Goal: Task Accomplishment & Management: Manage account settings

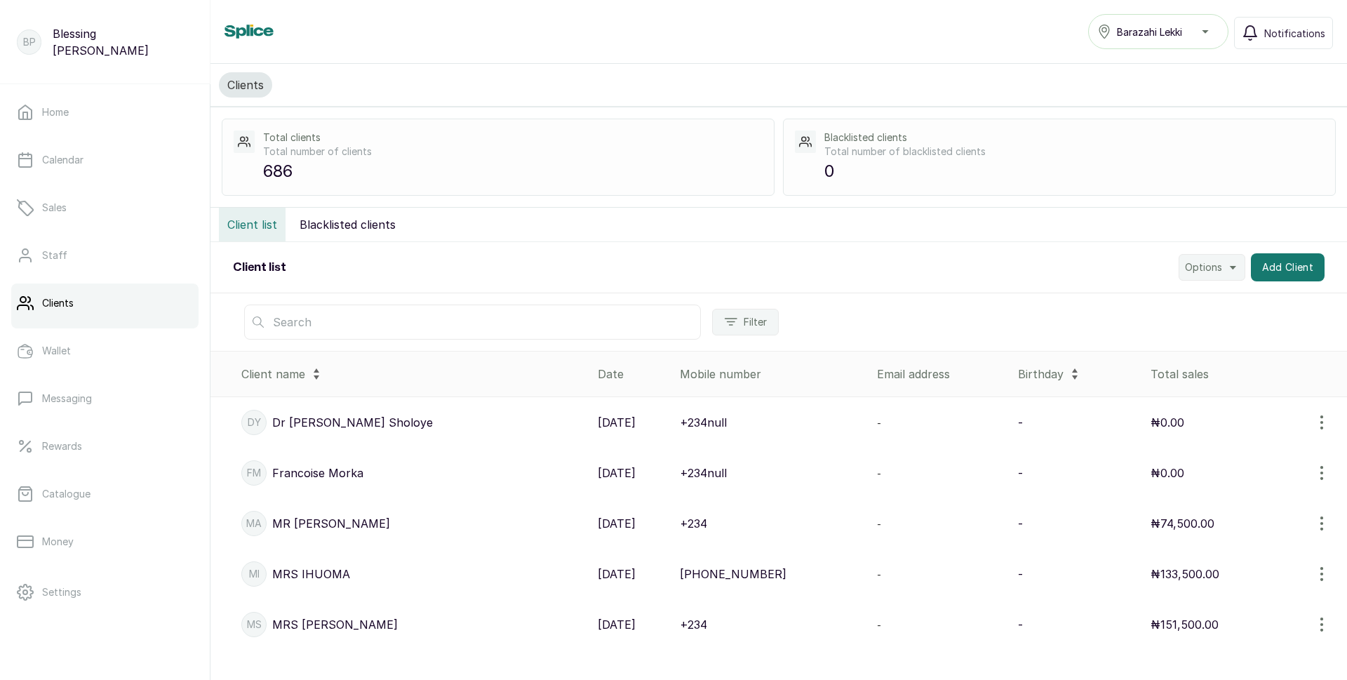
click at [301, 319] on input "text" at bounding box center [472, 321] width 457 height 35
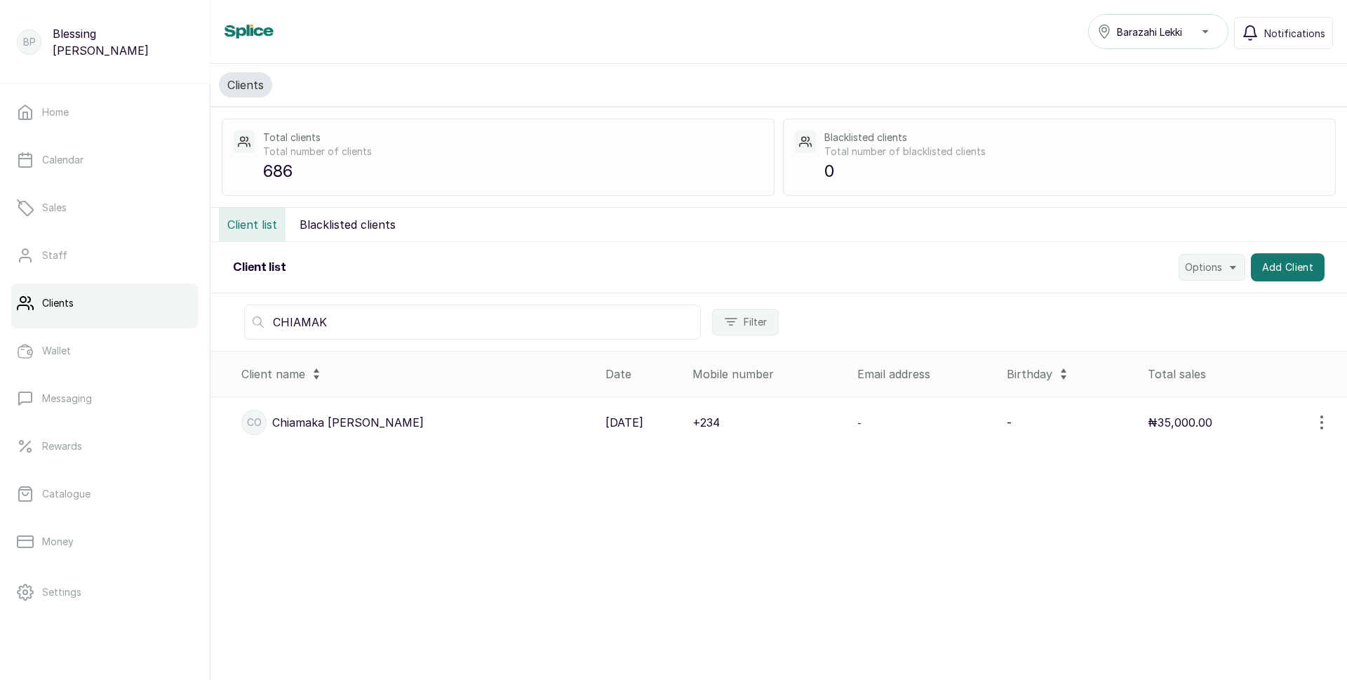
type input "CHIAMAK"
click at [605, 424] on p "[DATE]" at bounding box center [624, 422] width 38 height 17
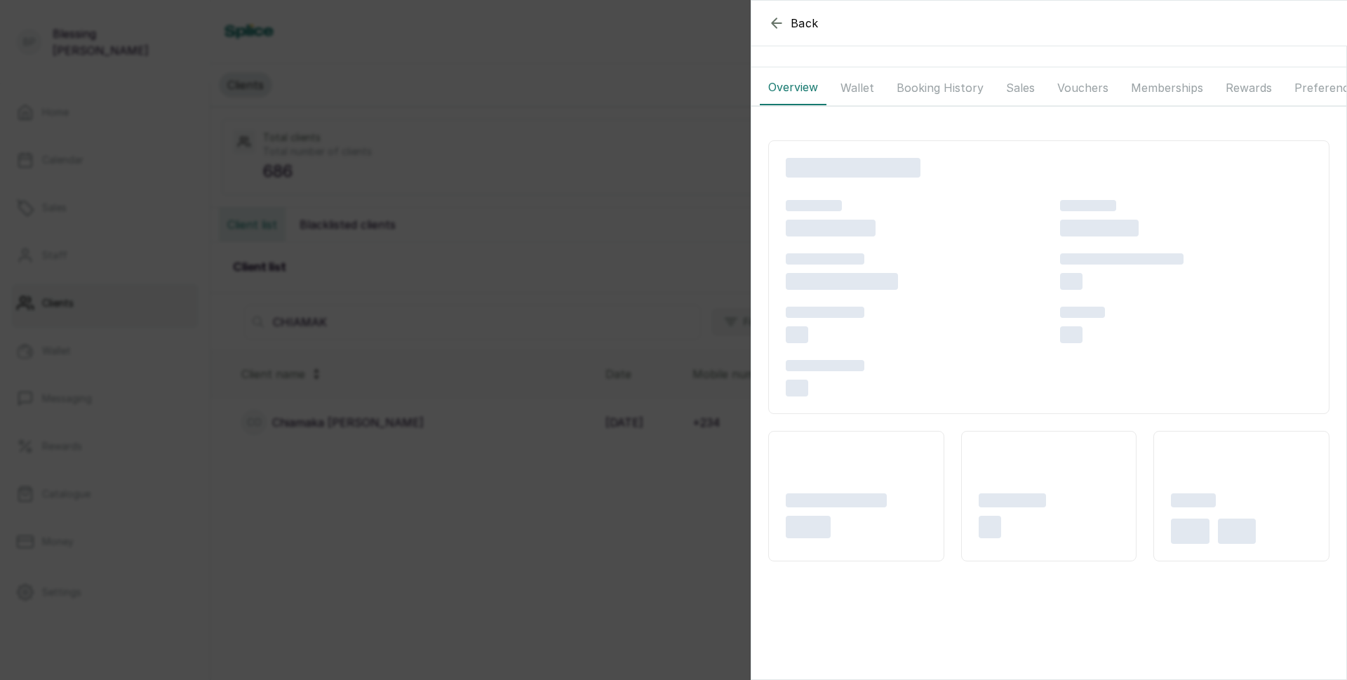
click at [853, 88] on button "Wallet" at bounding box center [857, 87] width 51 height 35
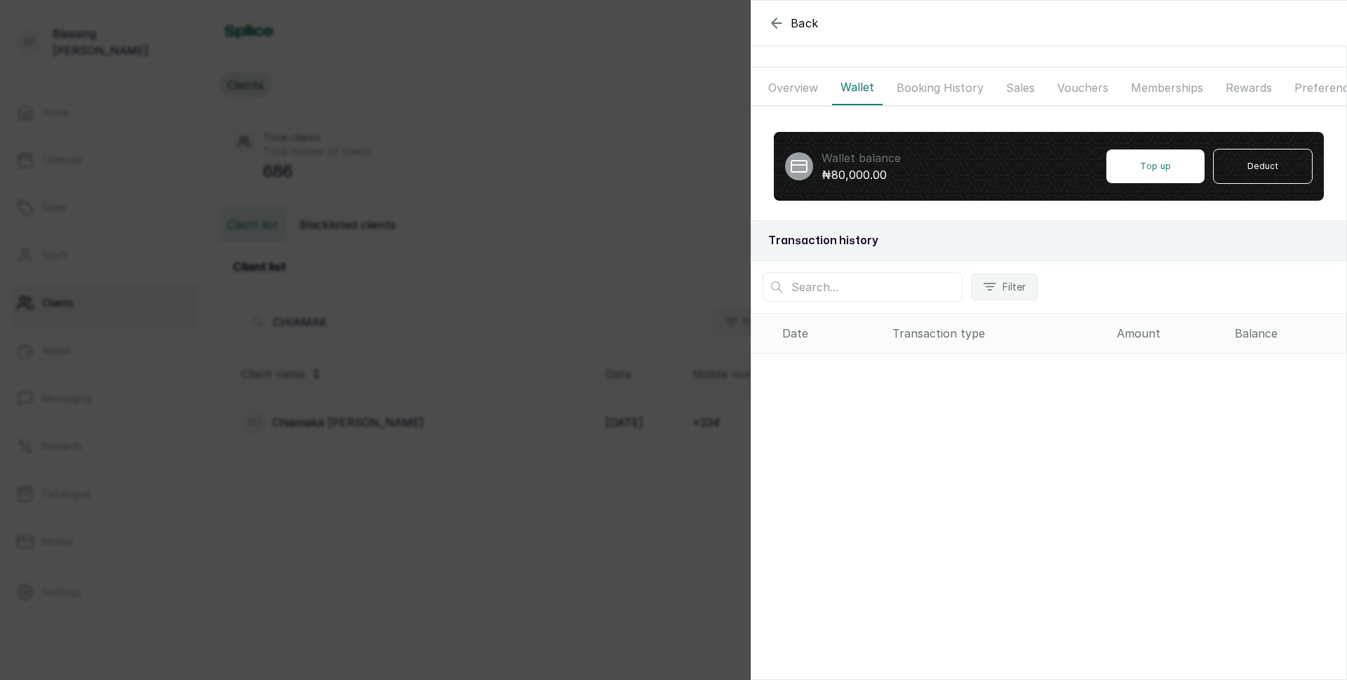
click at [807, 88] on button "Overview" at bounding box center [793, 87] width 67 height 35
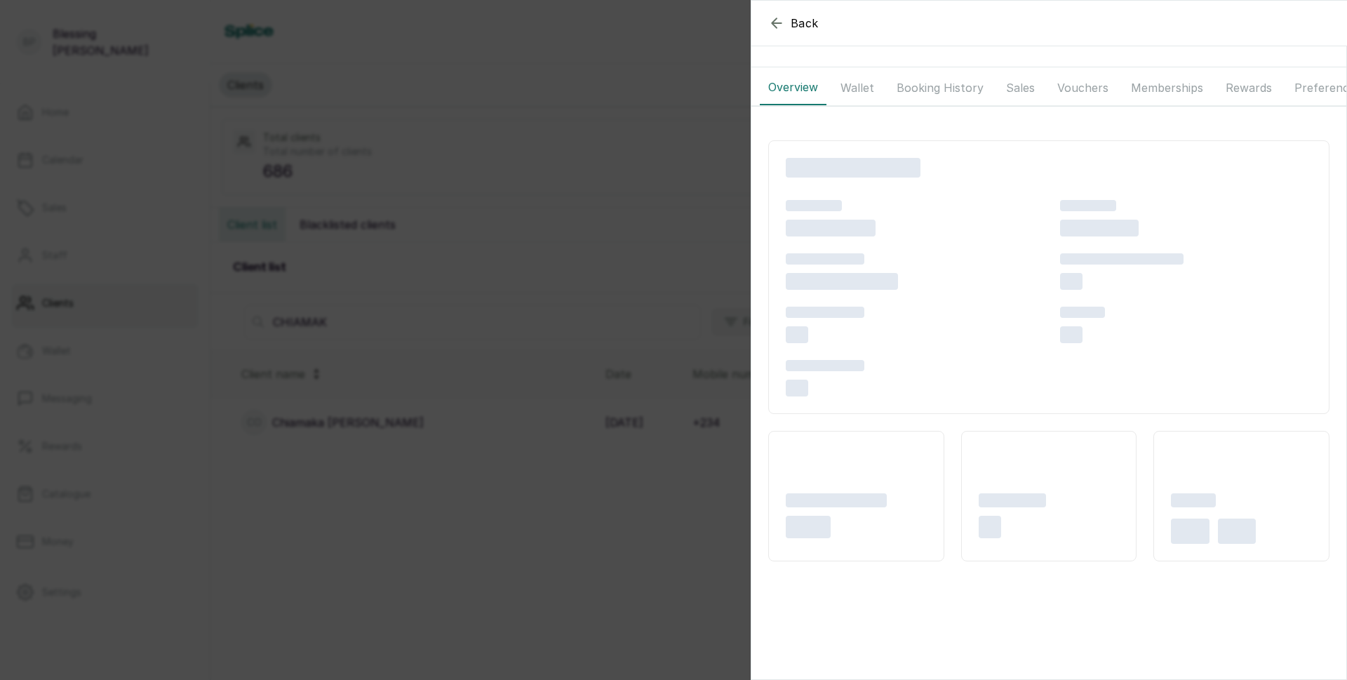
click at [852, 88] on button "Wallet" at bounding box center [857, 87] width 51 height 35
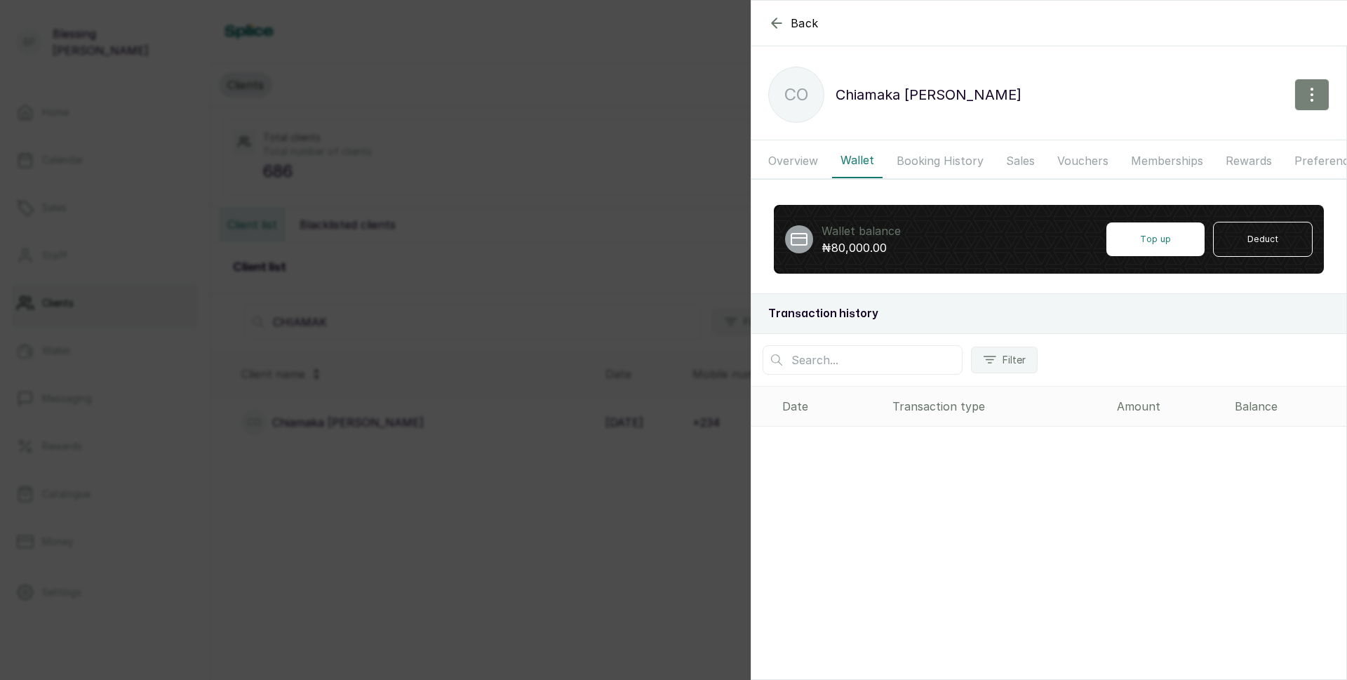
click at [1303, 90] on icon "button" at bounding box center [1311, 94] width 17 height 17
click at [1187, 137] on span "Edit" at bounding box center [1250, 136] width 135 height 17
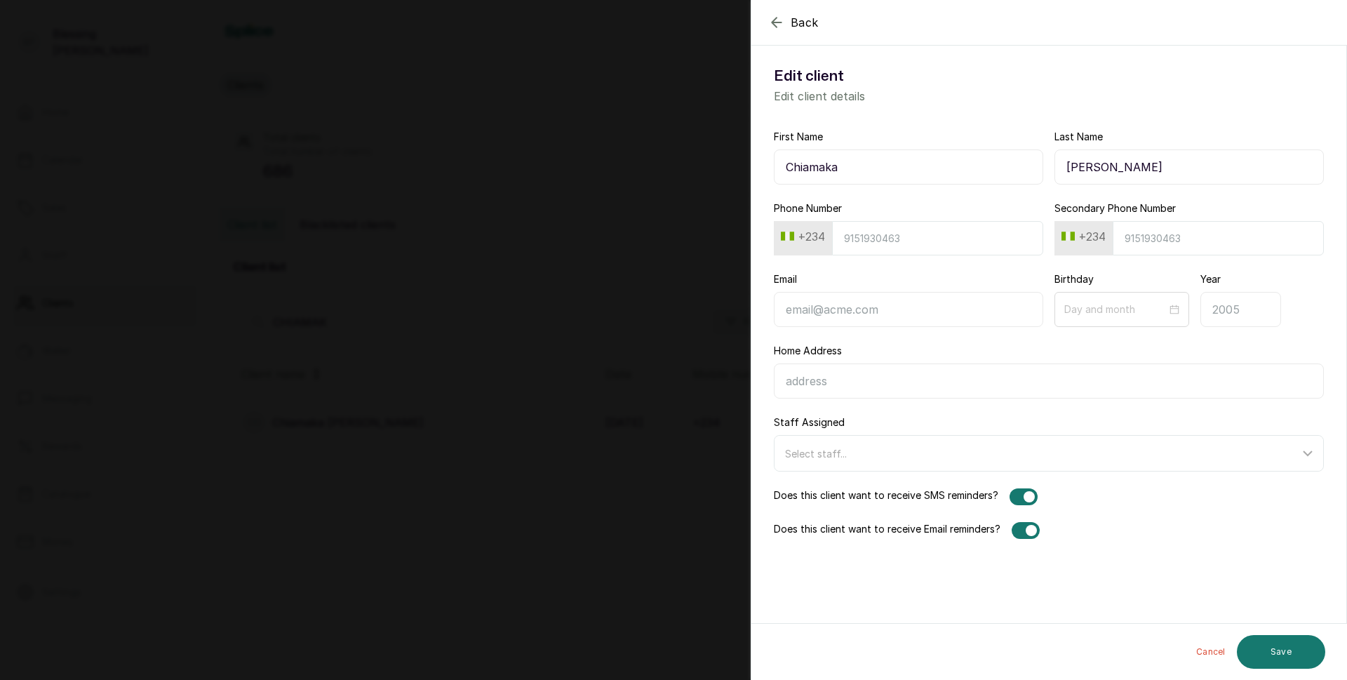
click at [1110, 169] on input "[PERSON_NAME]" at bounding box center [1188, 166] width 269 height 35
type input "Obi"
click at [1282, 652] on button "Save" at bounding box center [1281, 652] width 88 height 34
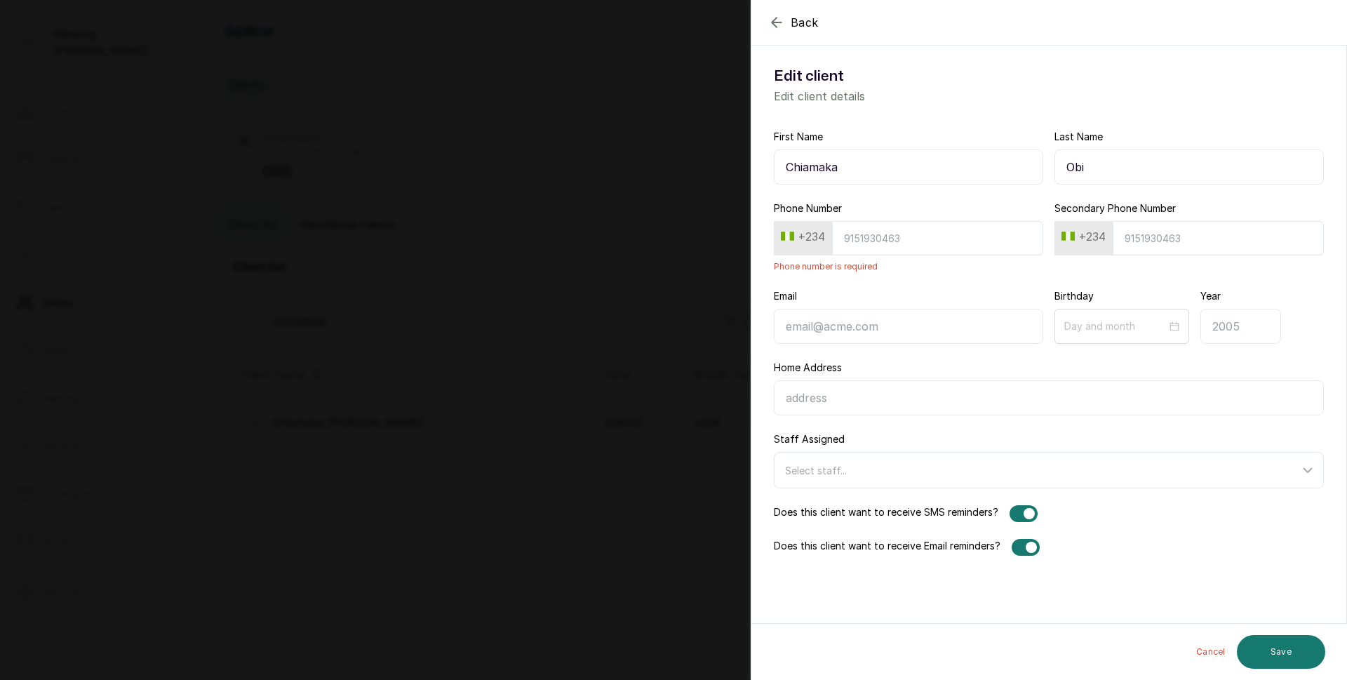
click at [878, 235] on input "Phone Number" at bounding box center [937, 238] width 211 height 34
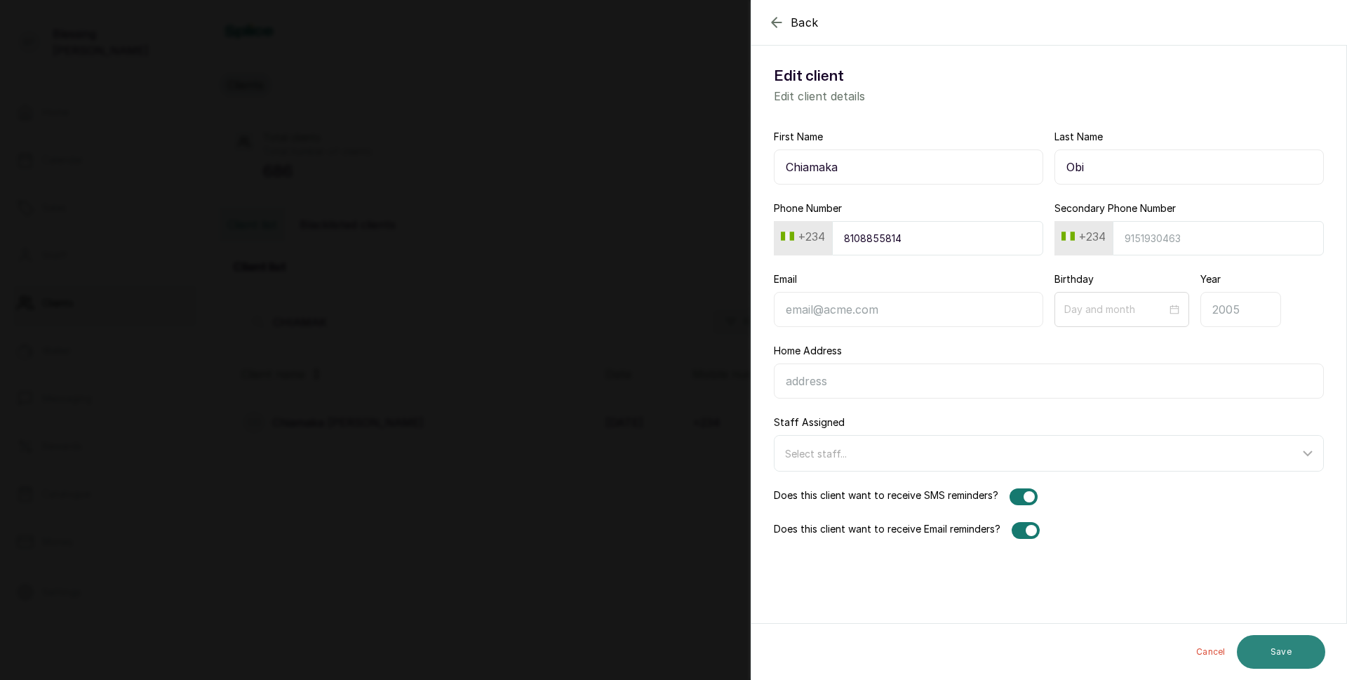
type input "8108855814"
click at [1293, 661] on button "Save" at bounding box center [1281, 652] width 88 height 34
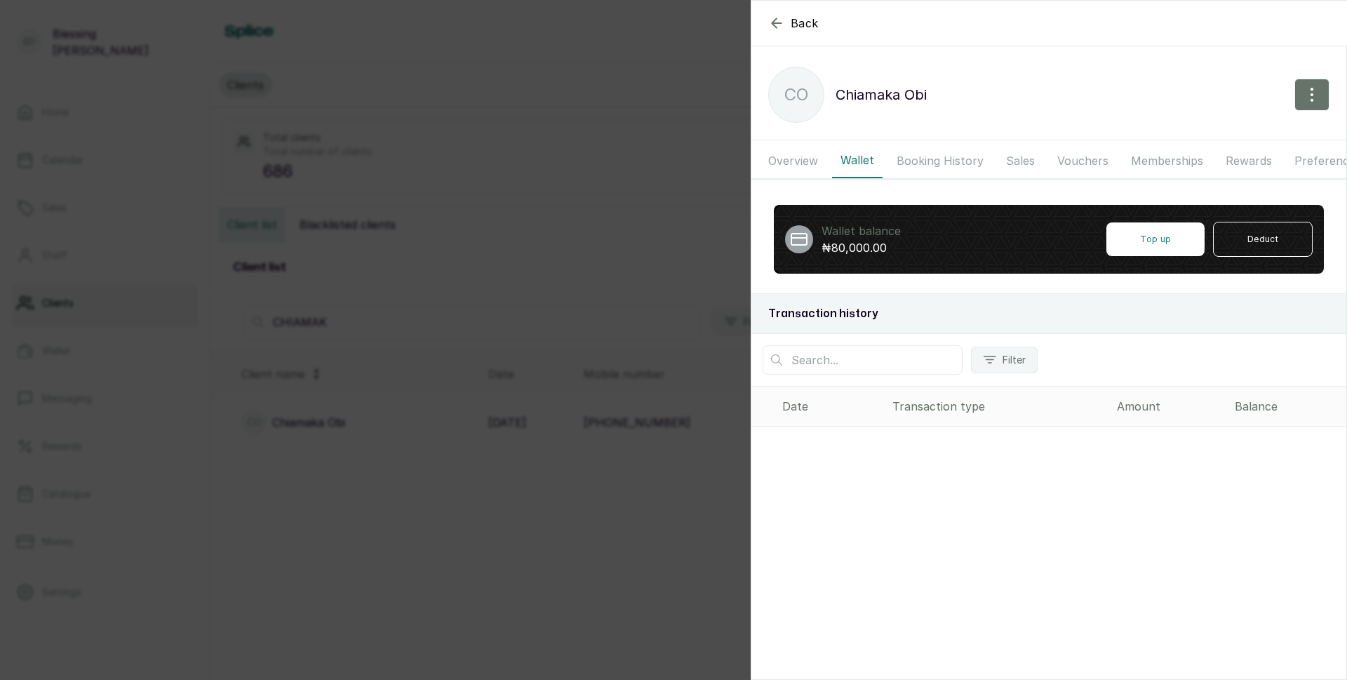
click at [771, 20] on icon "button" at bounding box center [776, 23] width 17 height 17
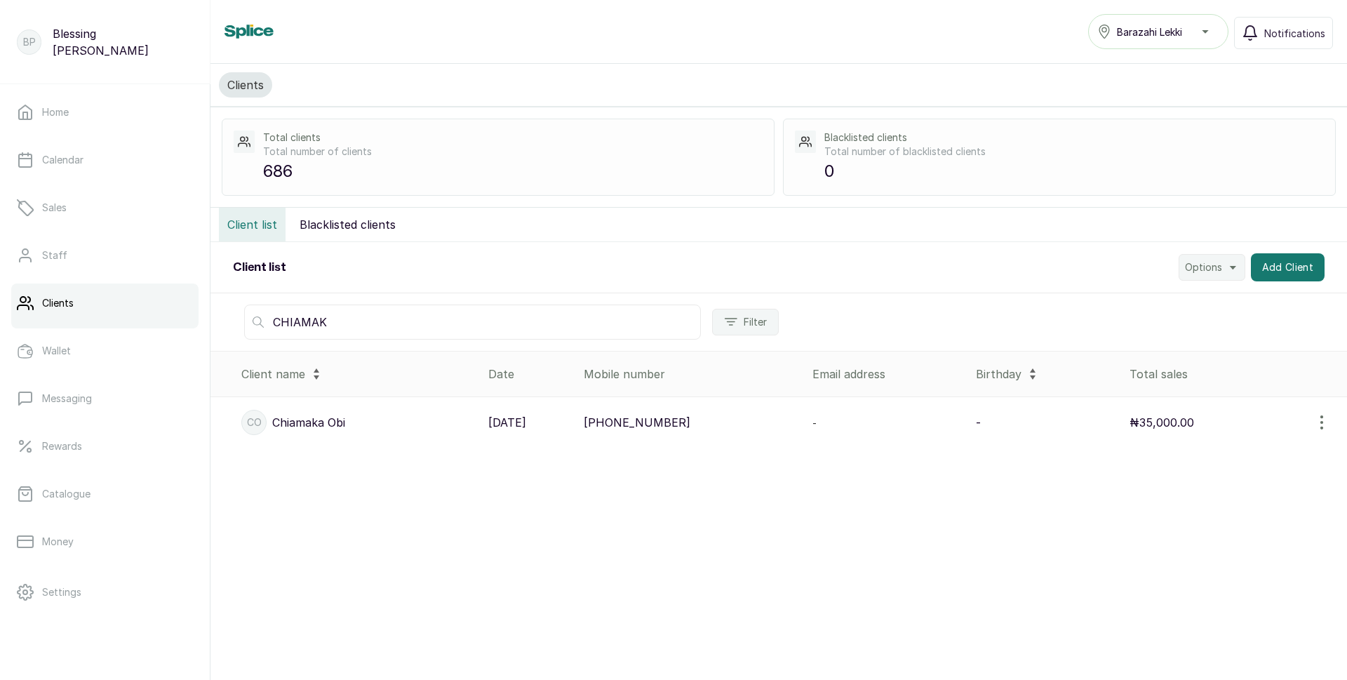
click at [347, 316] on input "CHIAMAK" at bounding box center [472, 321] width 457 height 35
type input "C"
type input "MORKA"
click at [694, 422] on p "+234null" at bounding box center [670, 422] width 47 height 17
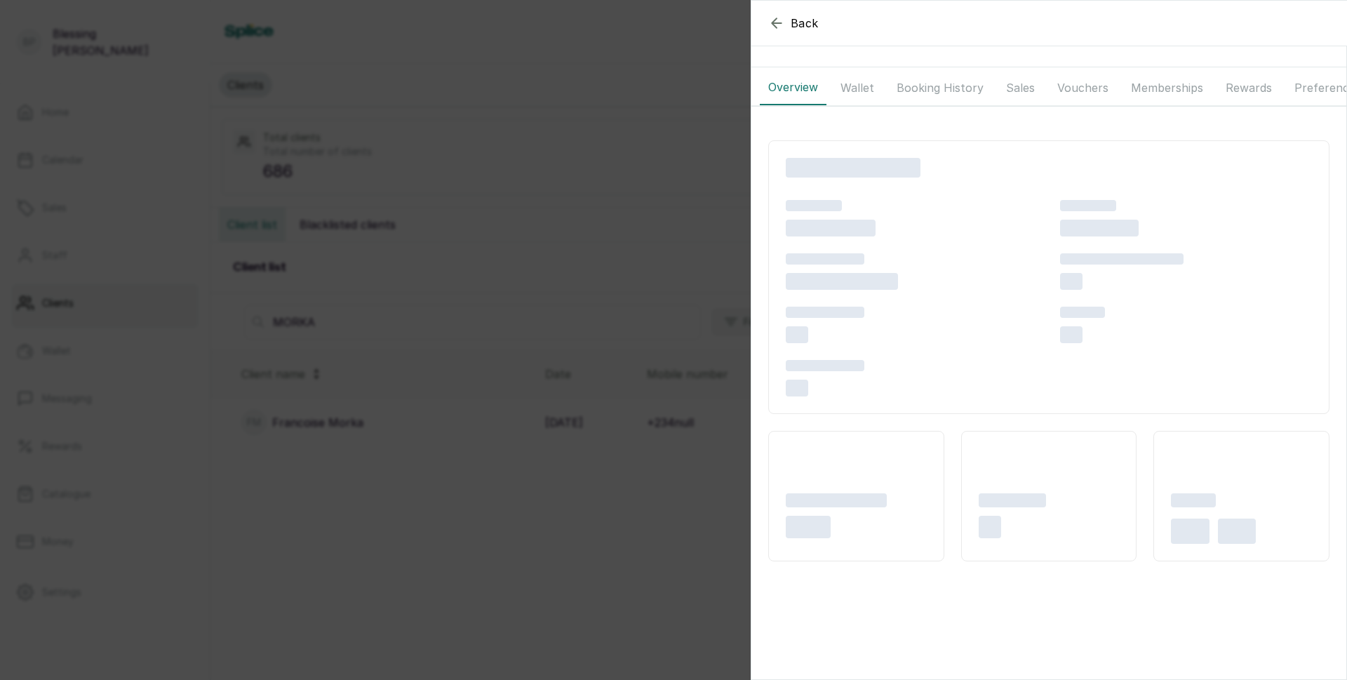
click at [854, 91] on button "Wallet" at bounding box center [857, 87] width 51 height 35
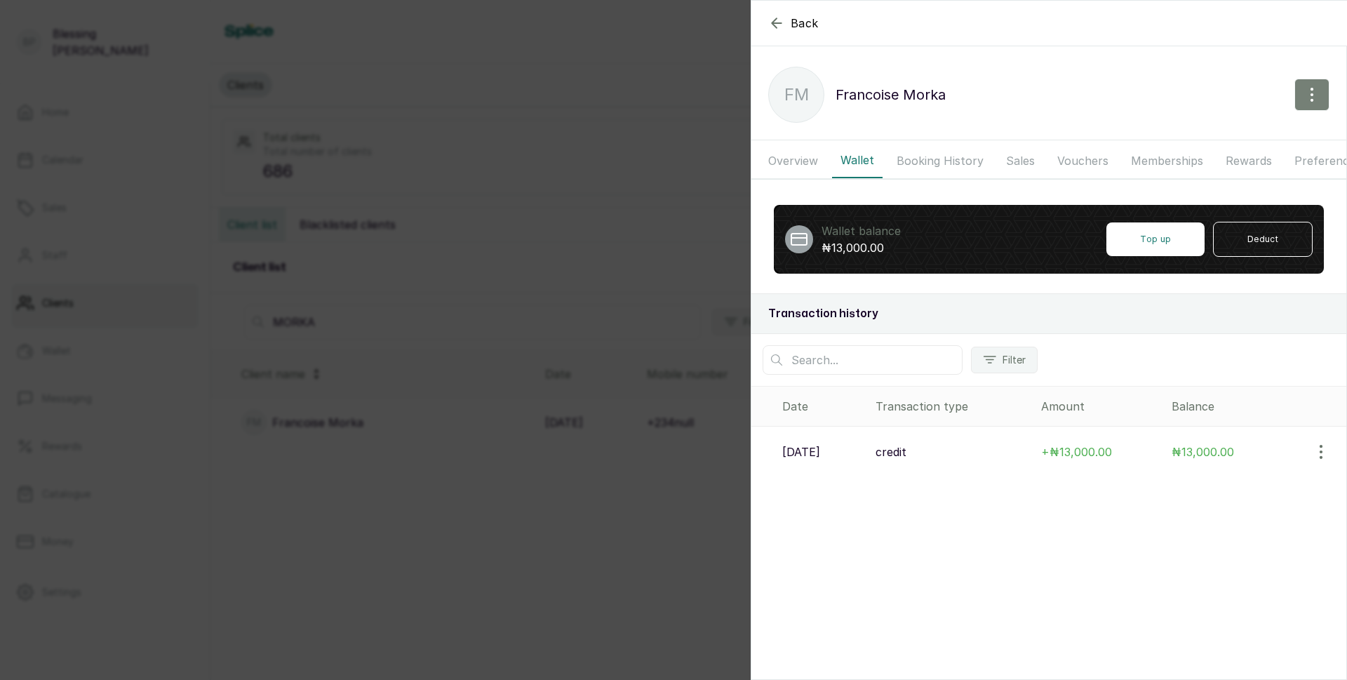
click at [1303, 93] on icon "button" at bounding box center [1311, 94] width 17 height 17
click at [1193, 140] on span "Edit" at bounding box center [1250, 136] width 135 height 17
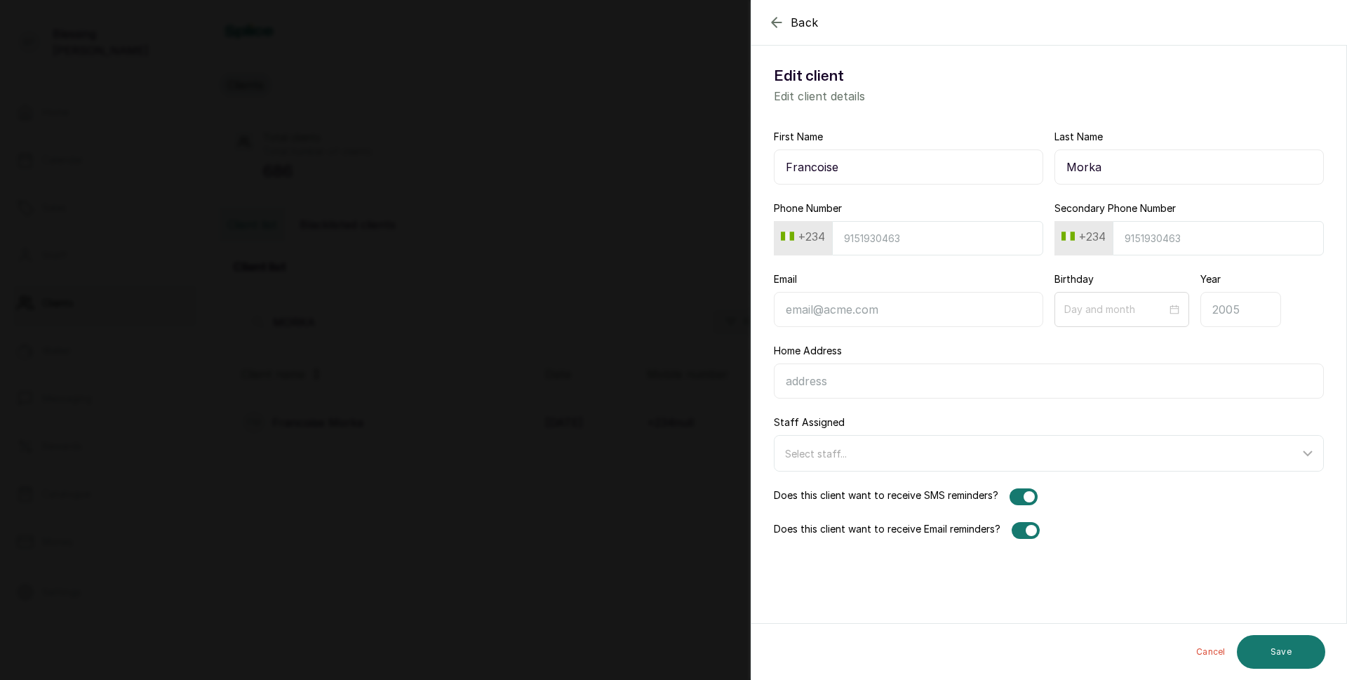
click at [859, 239] on input "Phone Number" at bounding box center [937, 238] width 211 height 34
click at [858, 243] on input "Phone Number" at bounding box center [937, 238] width 211 height 34
type input "8023264101"
click at [1271, 648] on button "Save" at bounding box center [1281, 652] width 88 height 34
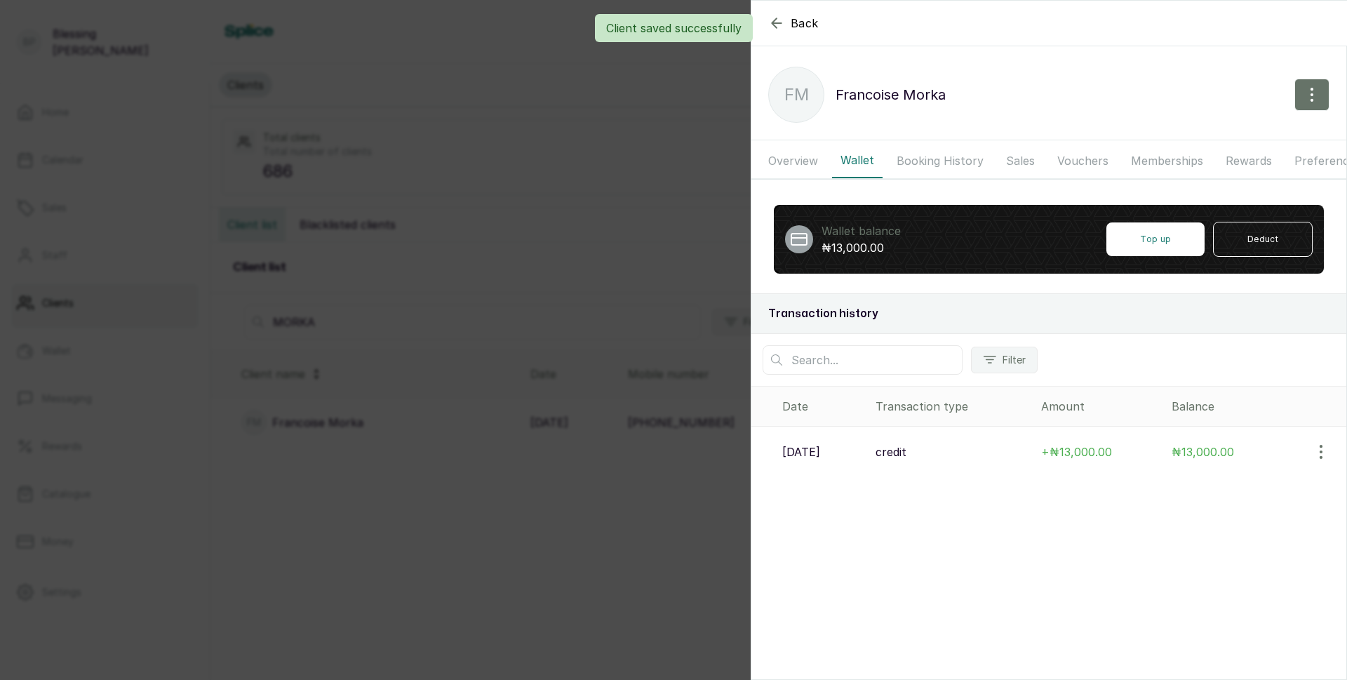
click at [776, 24] on div "Client saved successfully" at bounding box center [673, 28] width 1347 height 28
click at [774, 22] on icon "button" at bounding box center [776, 23] width 17 height 17
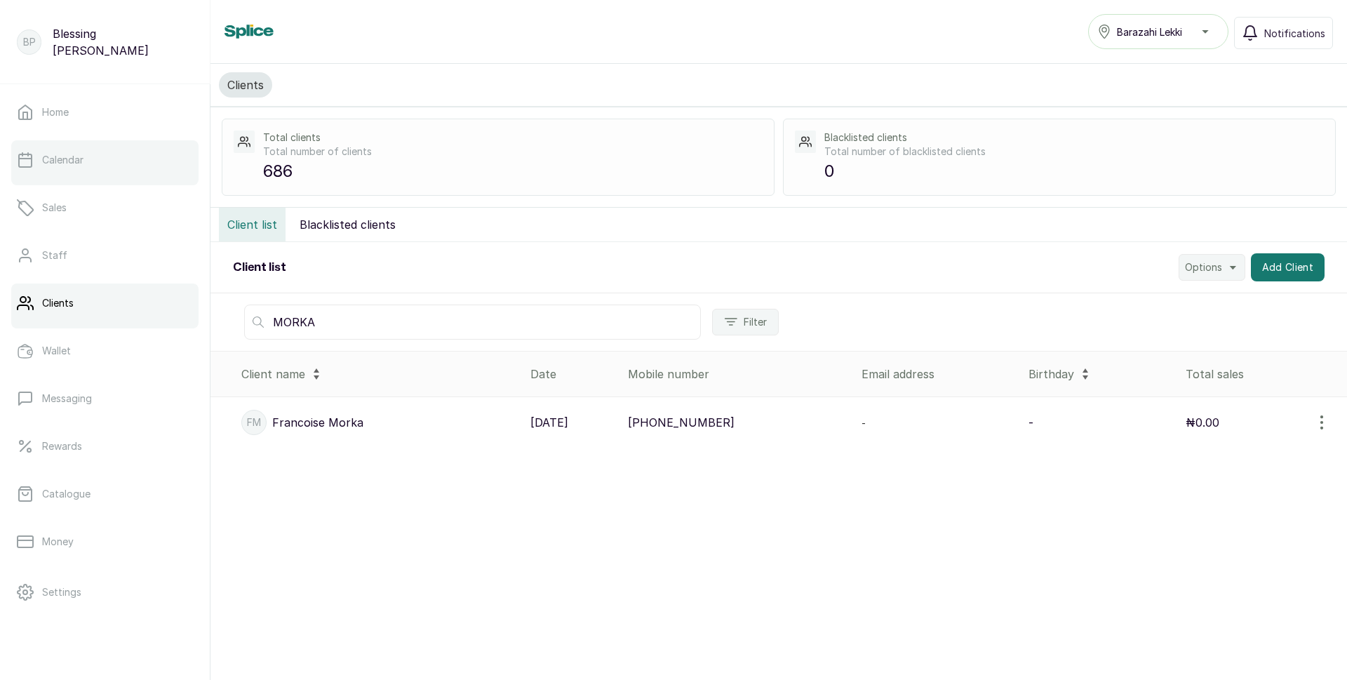
click at [64, 154] on p "Calendar" at bounding box center [62, 160] width 41 height 14
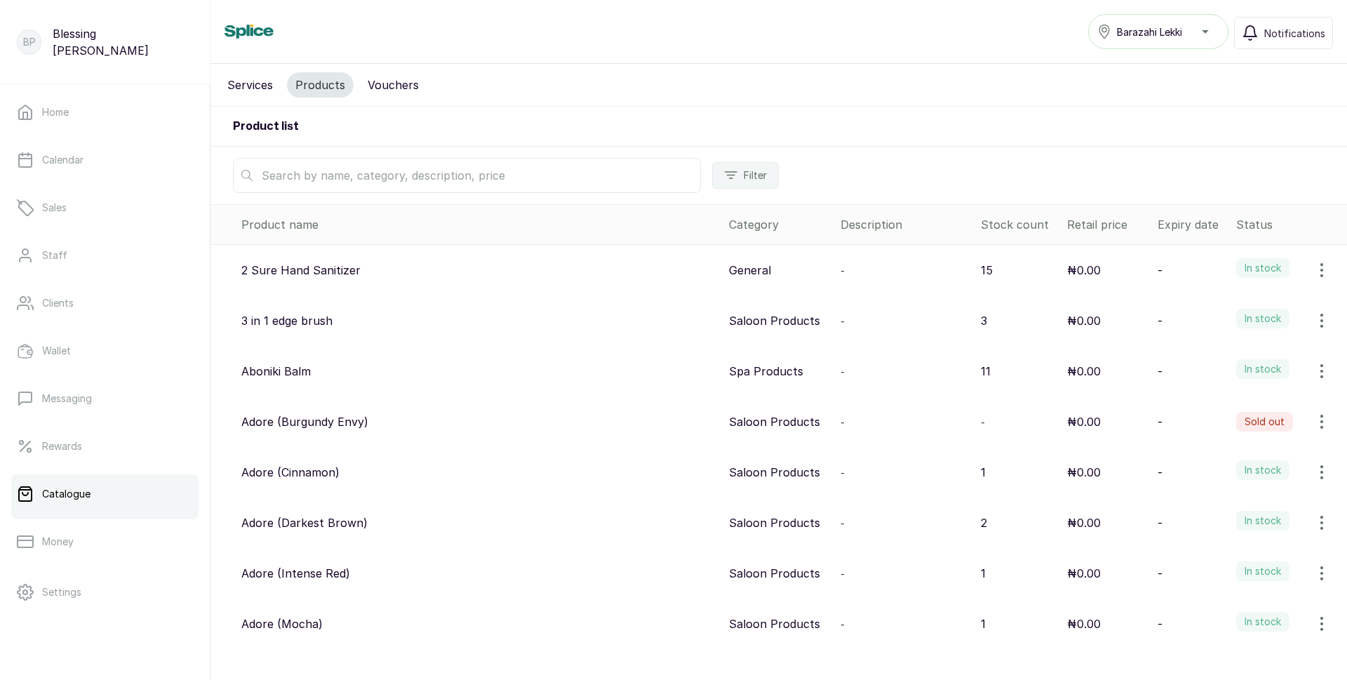
click at [345, 177] on input "text" at bounding box center [467, 175] width 468 height 35
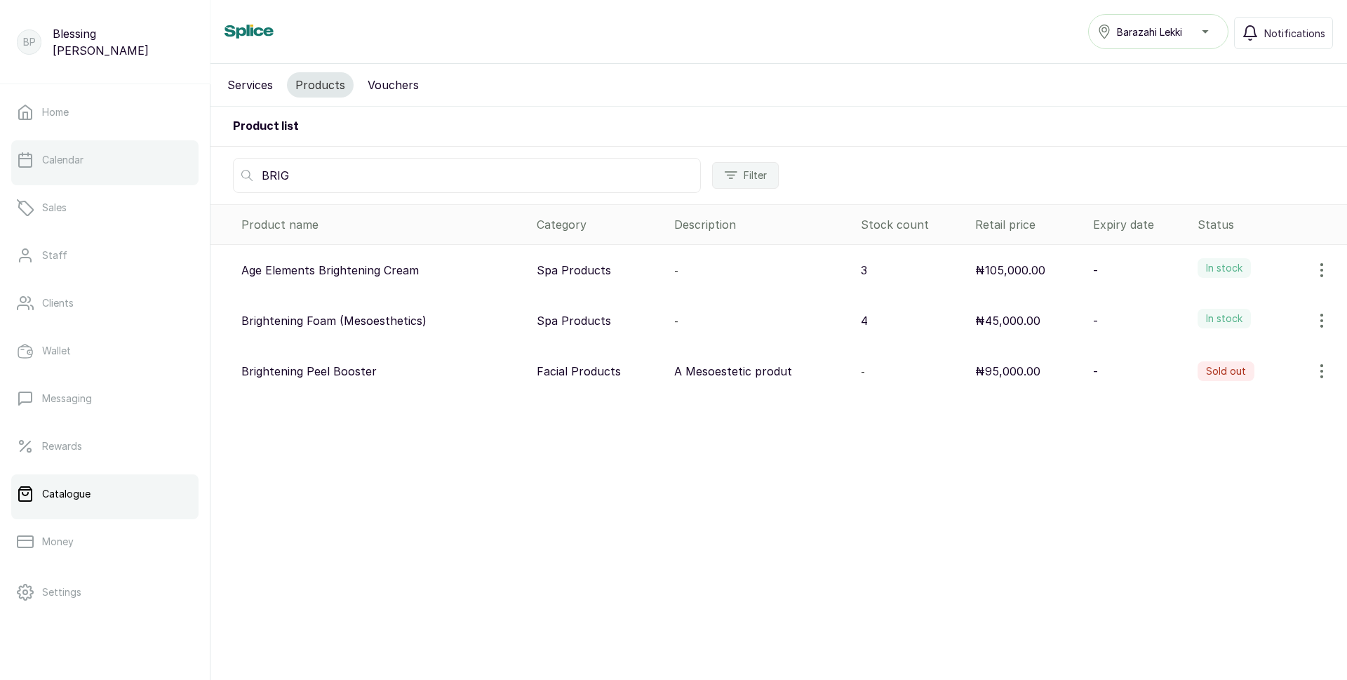
type input "BRIG"
click at [79, 157] on p "Calendar" at bounding box center [62, 160] width 41 height 14
